Goal: Task Accomplishment & Management: Manage account settings

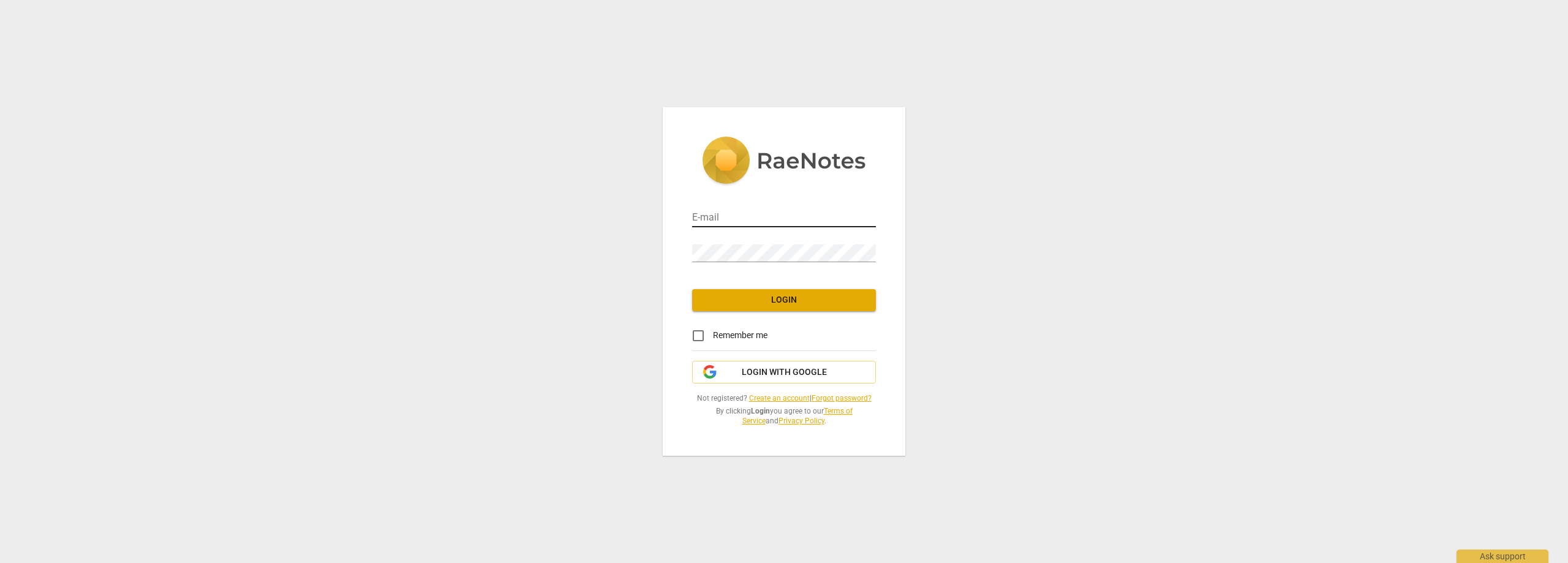
click at [755, 213] on input "email" at bounding box center [784, 218] width 184 height 18
type input "[EMAIL_ADDRESS][DOMAIN_NAME]"
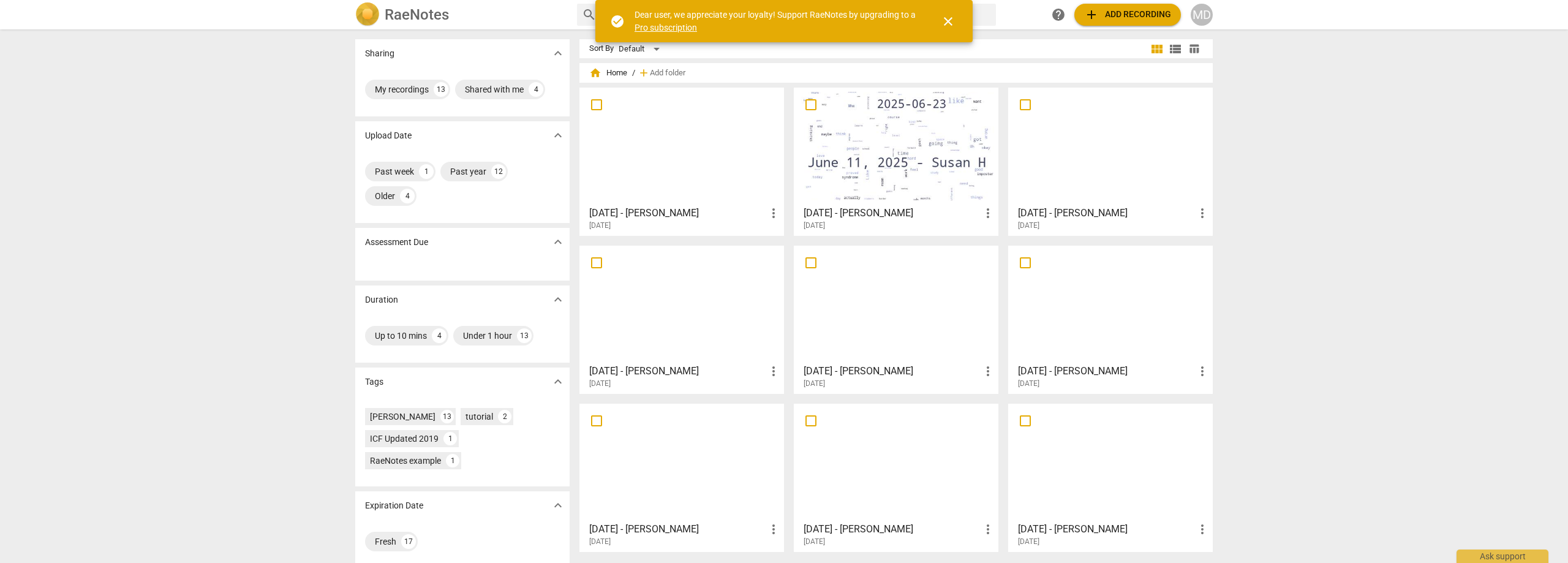
click at [680, 160] on div at bounding box center [682, 146] width 196 height 109
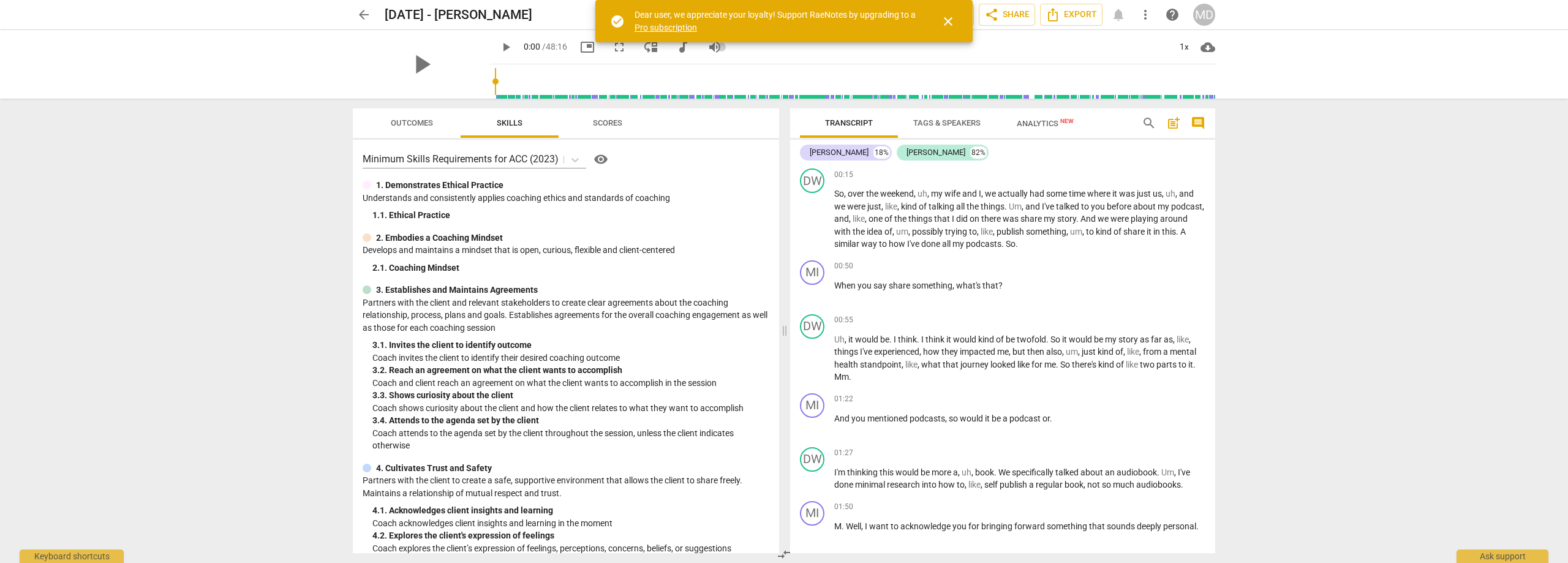
scroll to position [245, 0]
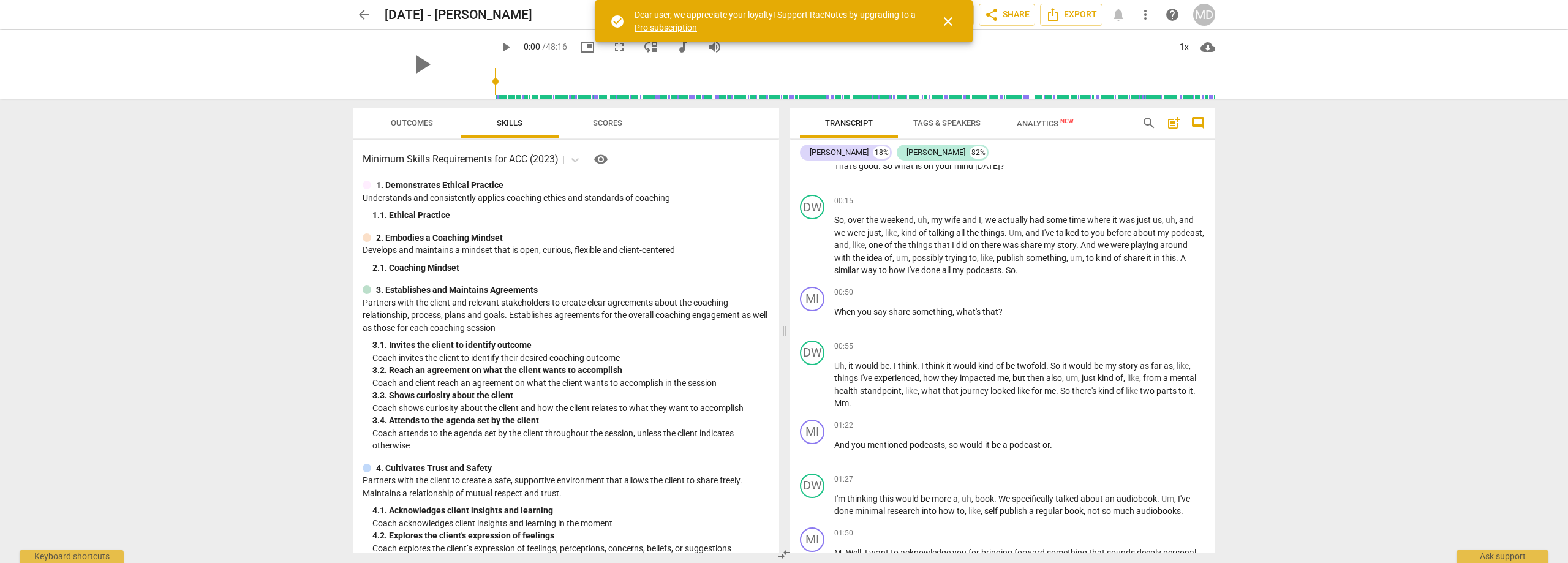
click at [1042, 128] on span "Analytics New" at bounding box center [1045, 123] width 57 height 9
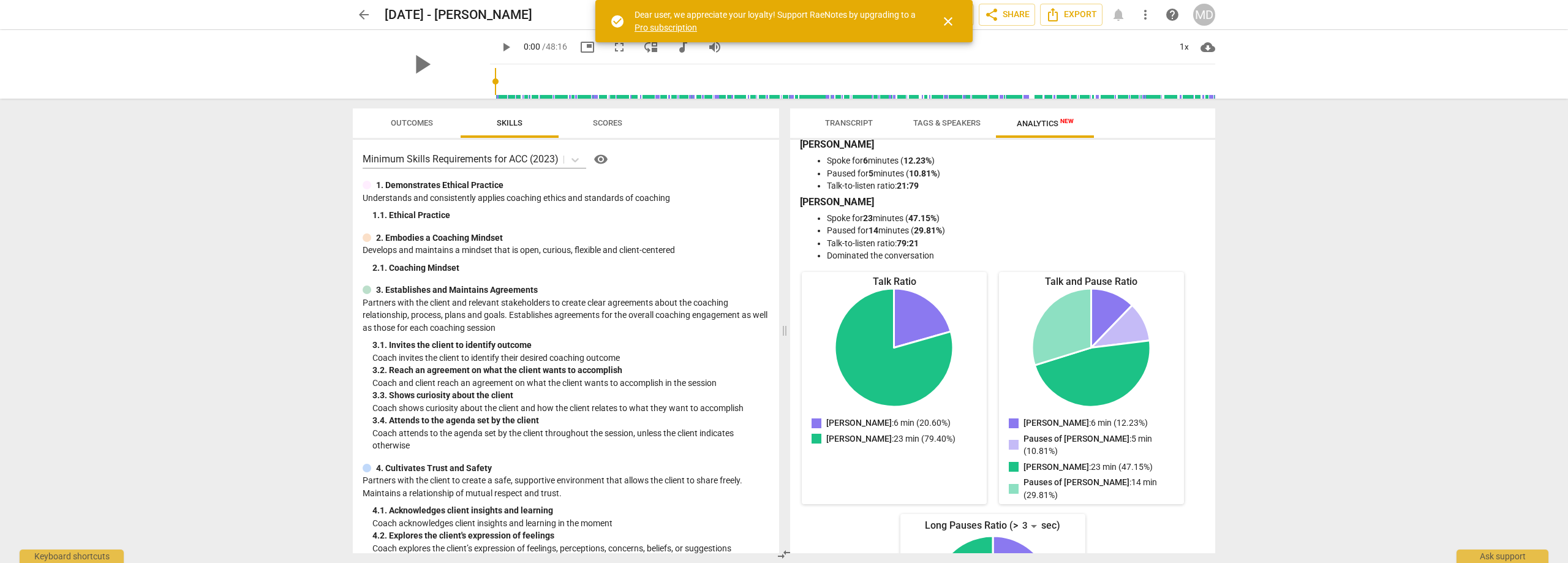
scroll to position [0, 0]
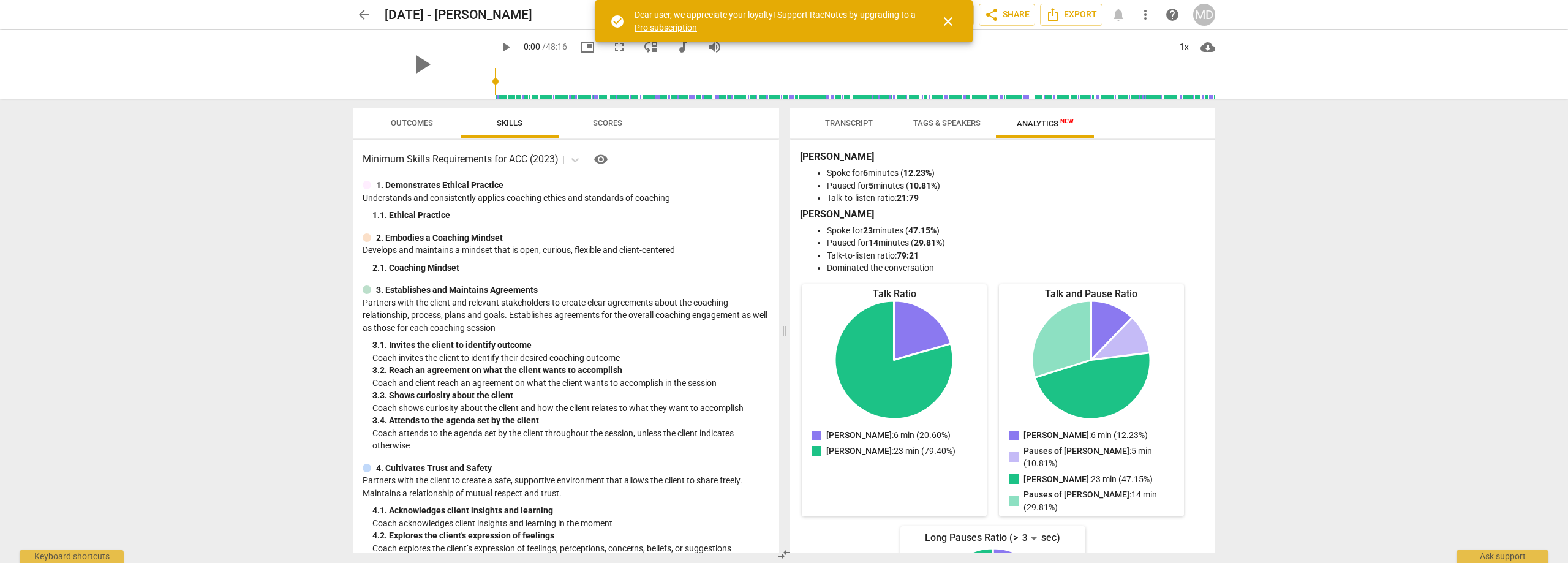
click at [858, 118] on span "Transcript" at bounding box center [849, 122] width 48 height 9
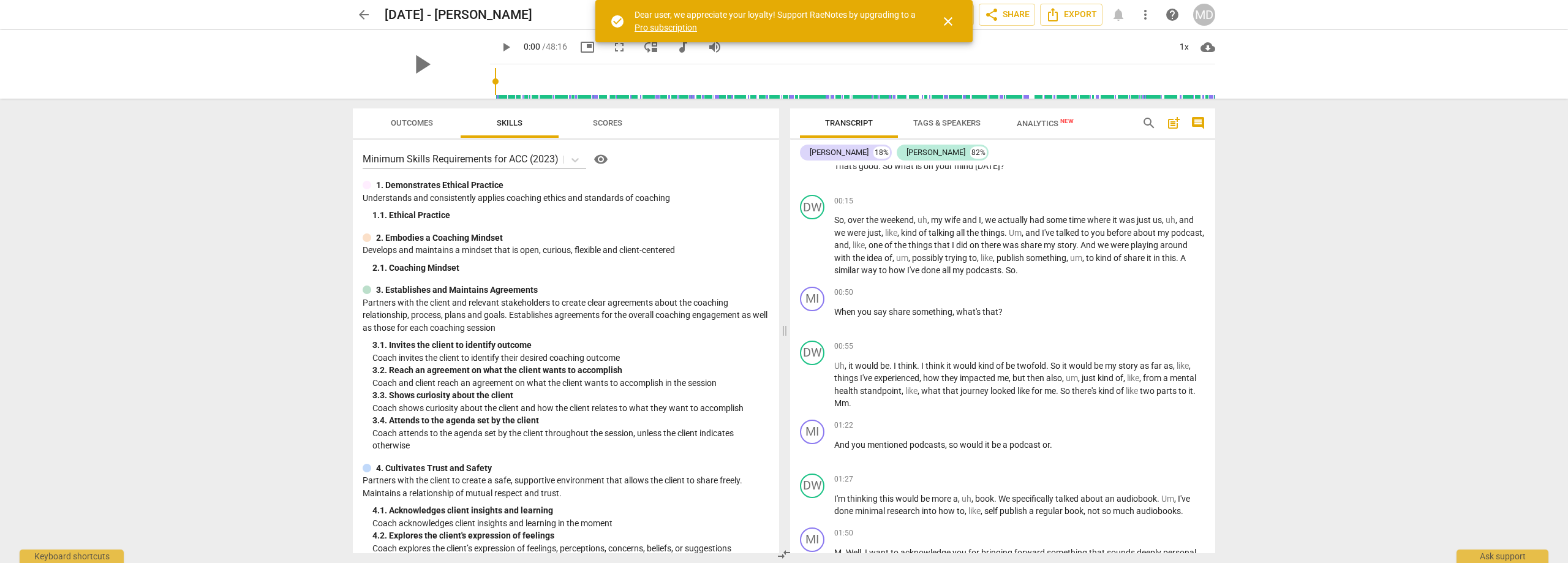
click at [602, 161] on span "visibility" at bounding box center [600, 159] width 14 height 14
click at [426, 124] on span "Outcomes" at bounding box center [411, 122] width 42 height 9
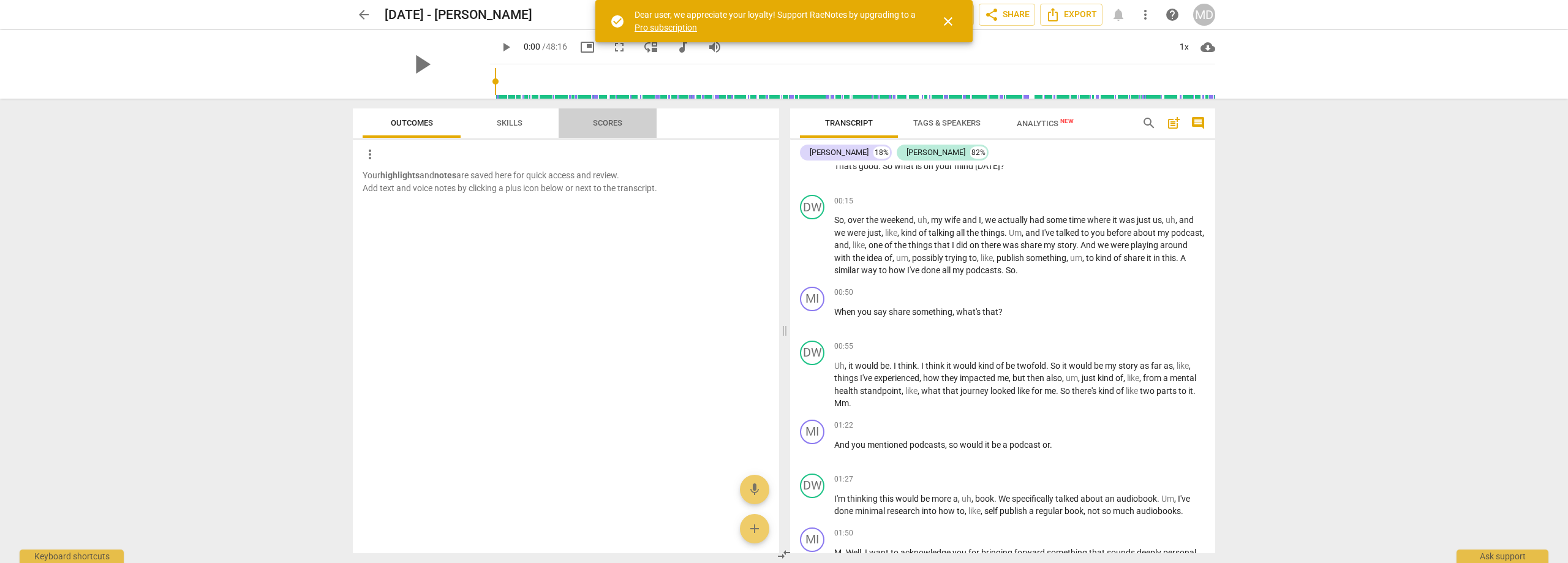
click at [609, 122] on span "Scores" at bounding box center [607, 122] width 29 height 9
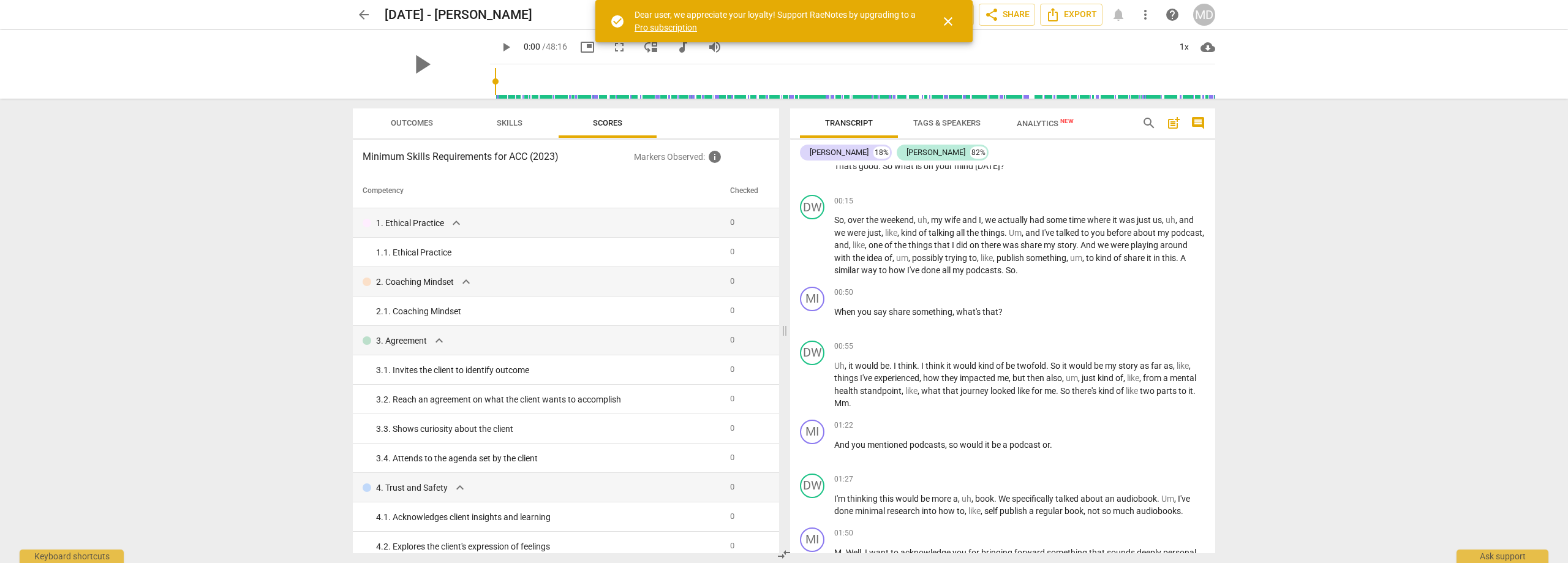
click at [513, 122] on span "Skills" at bounding box center [509, 122] width 26 height 9
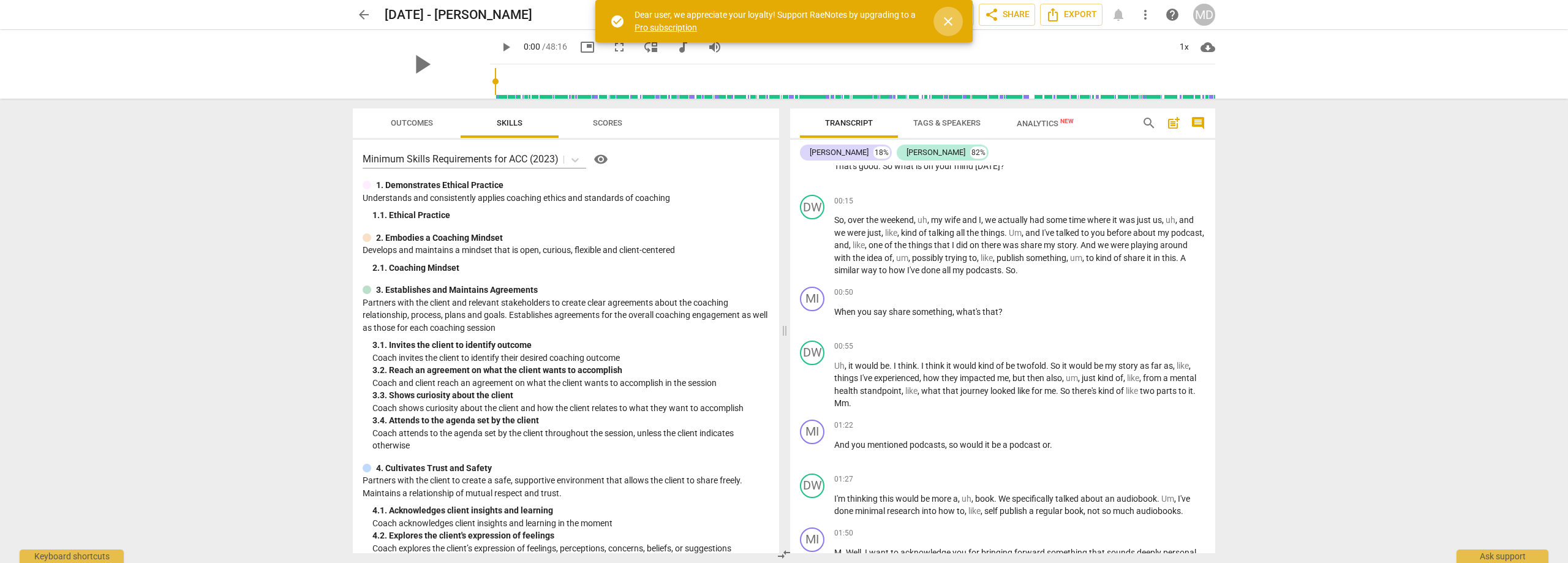
click at [948, 20] on span "close" at bounding box center [948, 21] width 14 height 14
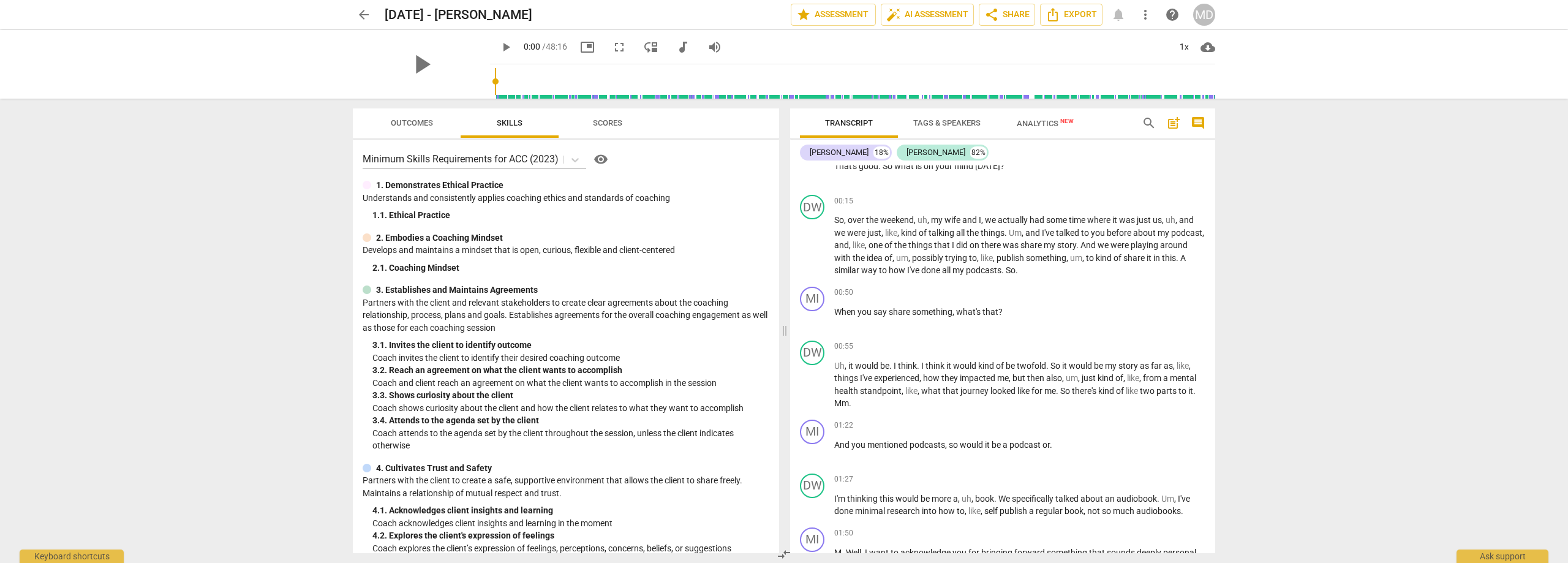
click at [1198, 18] on div "MD" at bounding box center [1204, 14] width 22 height 22
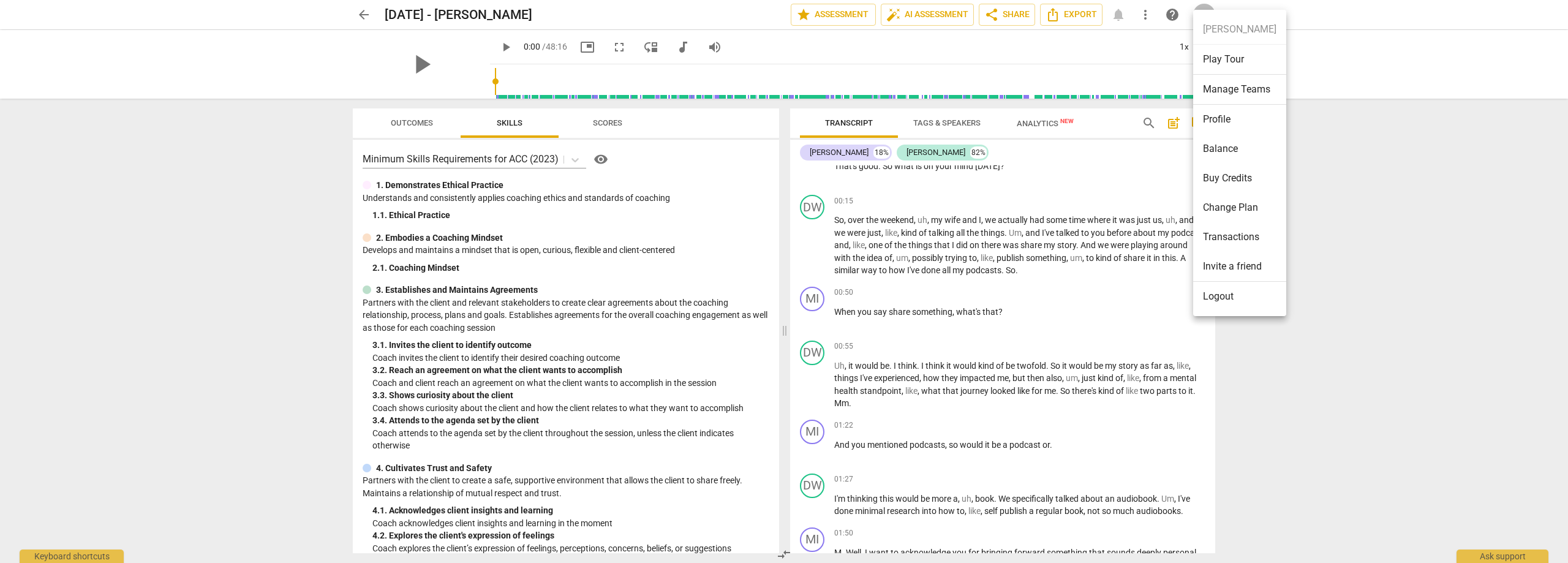
click at [1222, 129] on li "Profile" at bounding box center [1239, 119] width 93 height 29
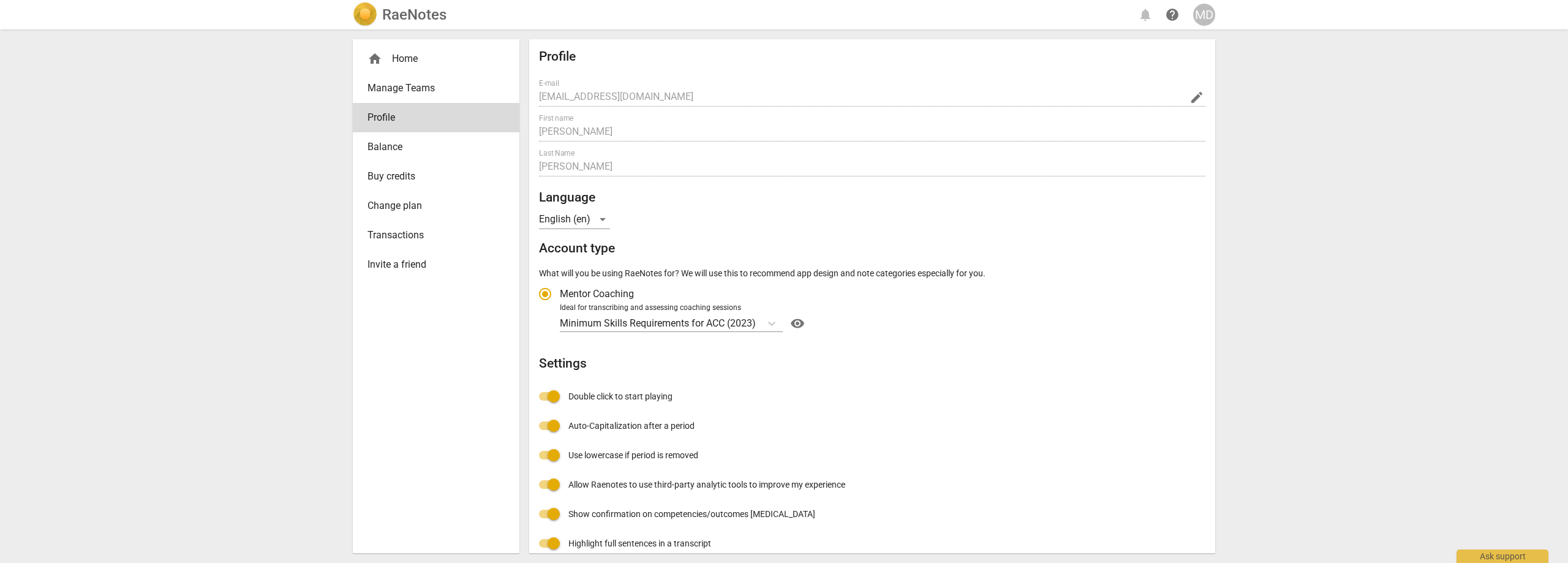
radio input "false"
click at [416, 146] on span "Balance" at bounding box center [431, 147] width 127 height 14
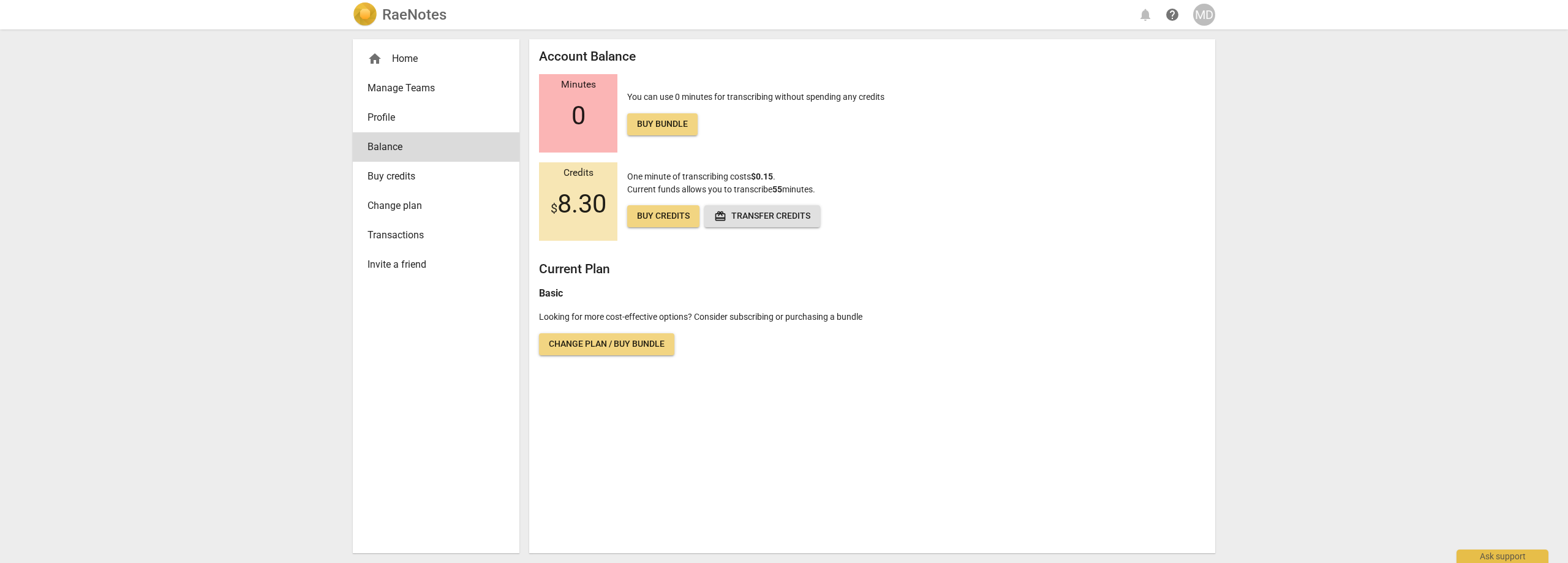
click at [391, 56] on div "home Home" at bounding box center [431, 58] width 127 height 14
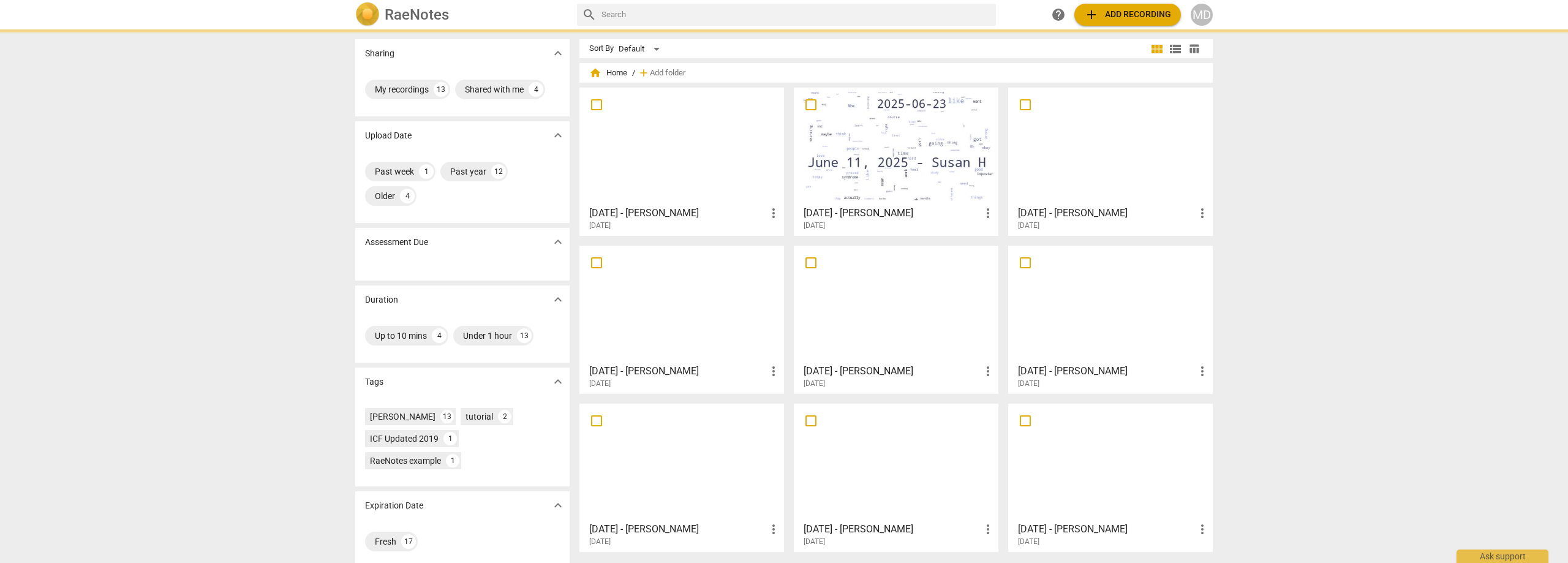
click at [719, 133] on div at bounding box center [682, 146] width 196 height 109
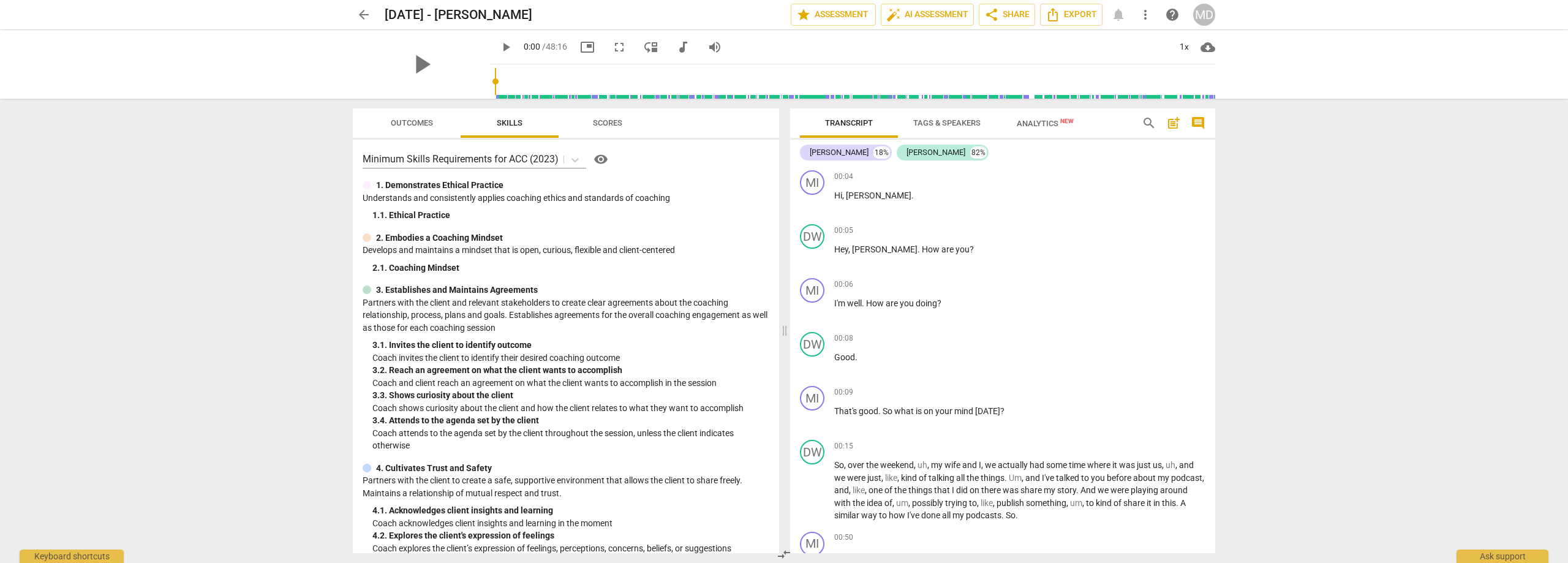
click at [1208, 16] on div "MD" at bounding box center [1204, 14] width 22 height 22
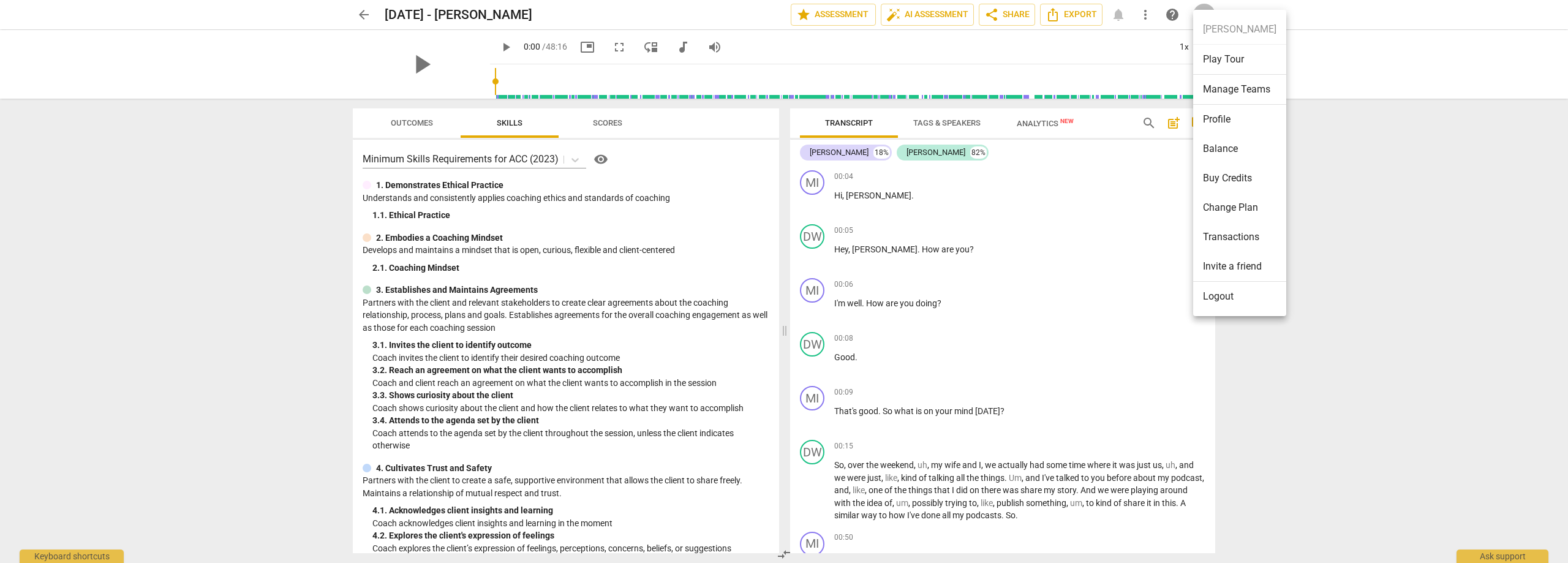
click at [1216, 303] on li "Logout" at bounding box center [1239, 296] width 93 height 29
